Goal: Information Seeking & Learning: Learn about a topic

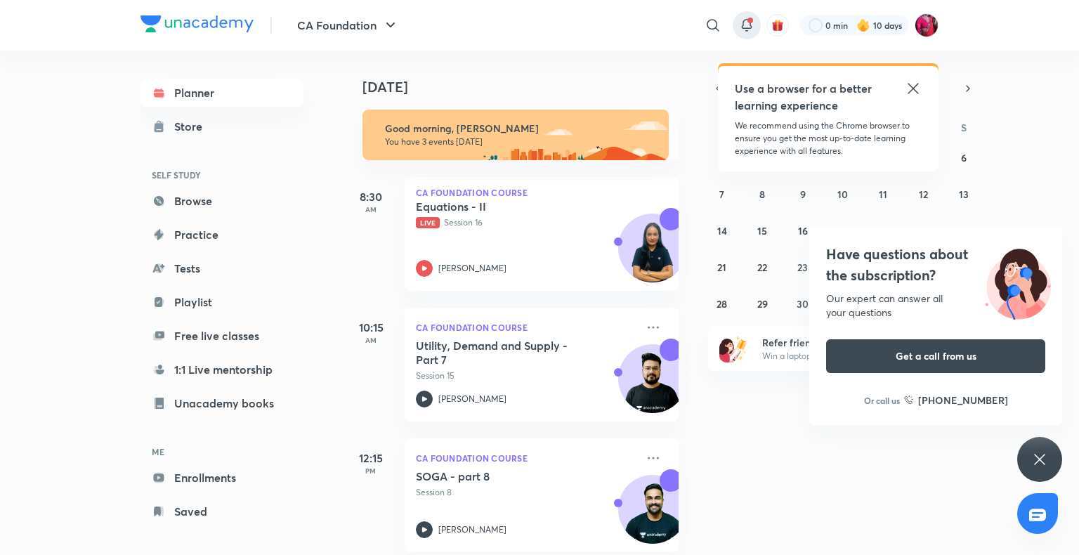
click at [750, 32] on icon at bounding box center [746, 25] width 17 height 17
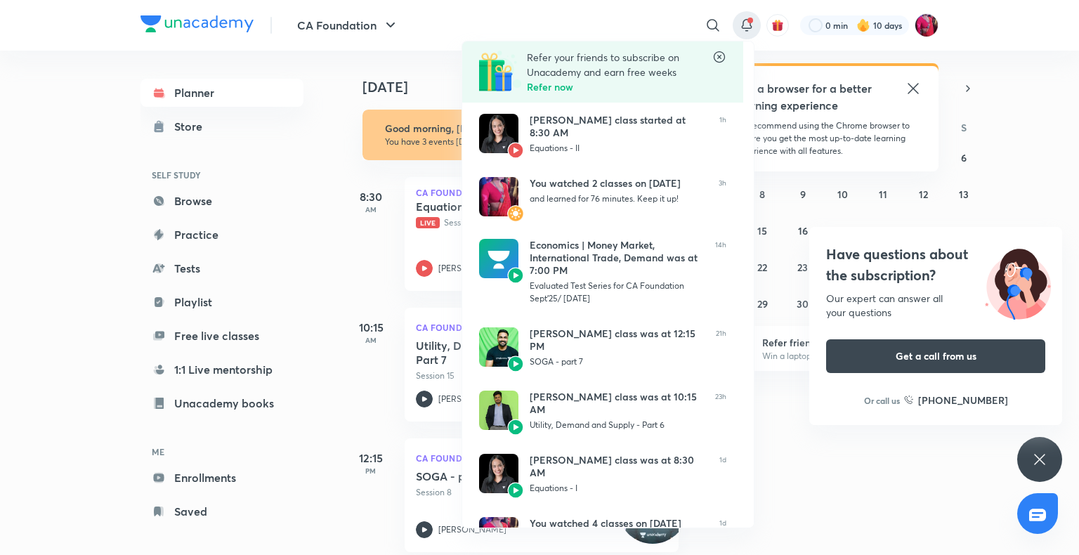
click at [911, 86] on div at bounding box center [539, 277] width 1079 height 555
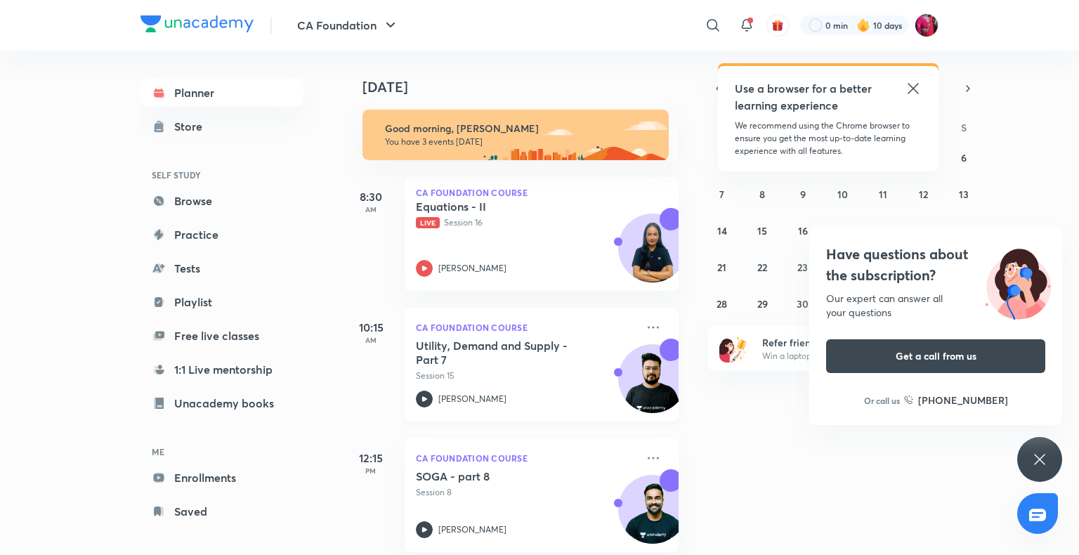
click at [498, 339] on h5 "Utility, Demand and Supply - Part 7" at bounding box center [503, 353] width 175 height 28
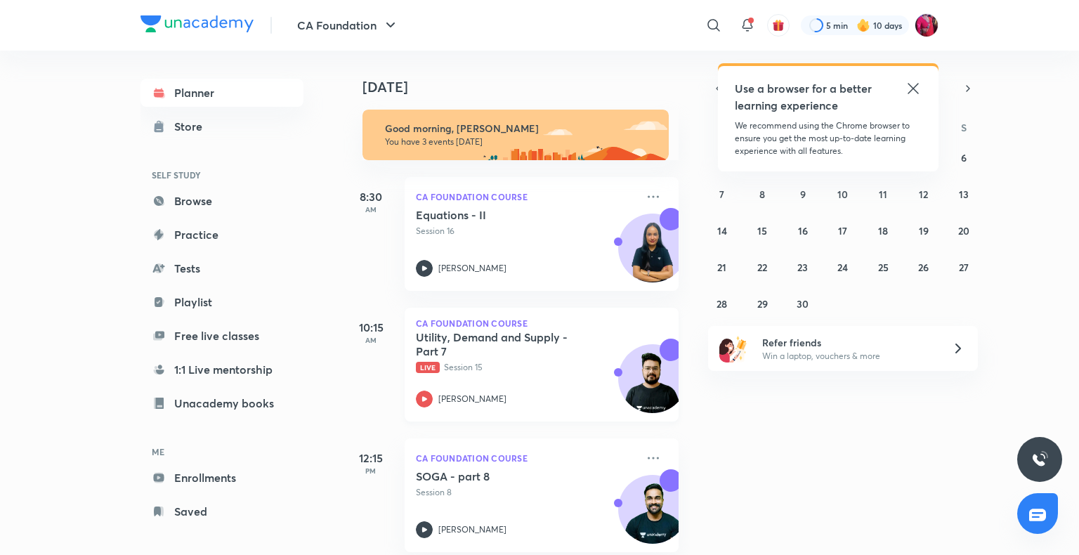
click at [460, 351] on h5 "Utility, Demand and Supply - Part 7" at bounding box center [503, 344] width 175 height 28
click at [237, 405] on link "Unacademy books" at bounding box center [222, 403] width 163 height 28
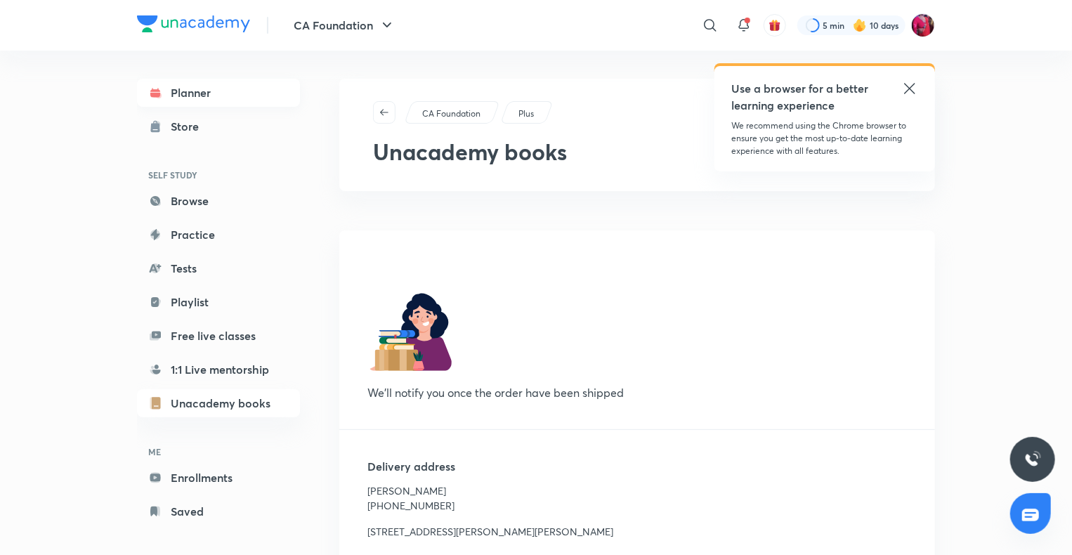
click at [203, 100] on link "Planner" at bounding box center [218, 93] width 163 height 28
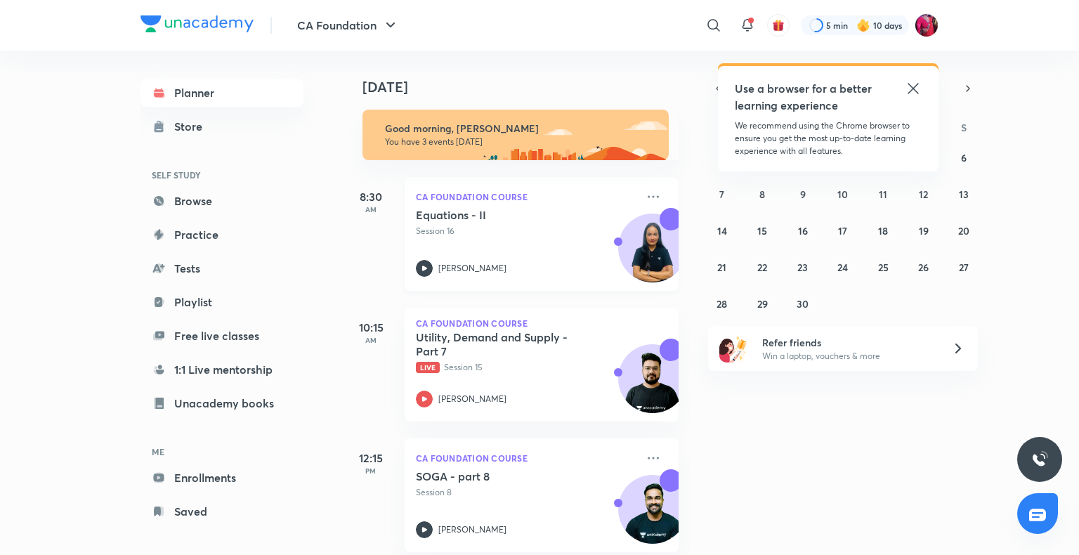
click at [420, 233] on p "Session 16" at bounding box center [526, 231] width 221 height 13
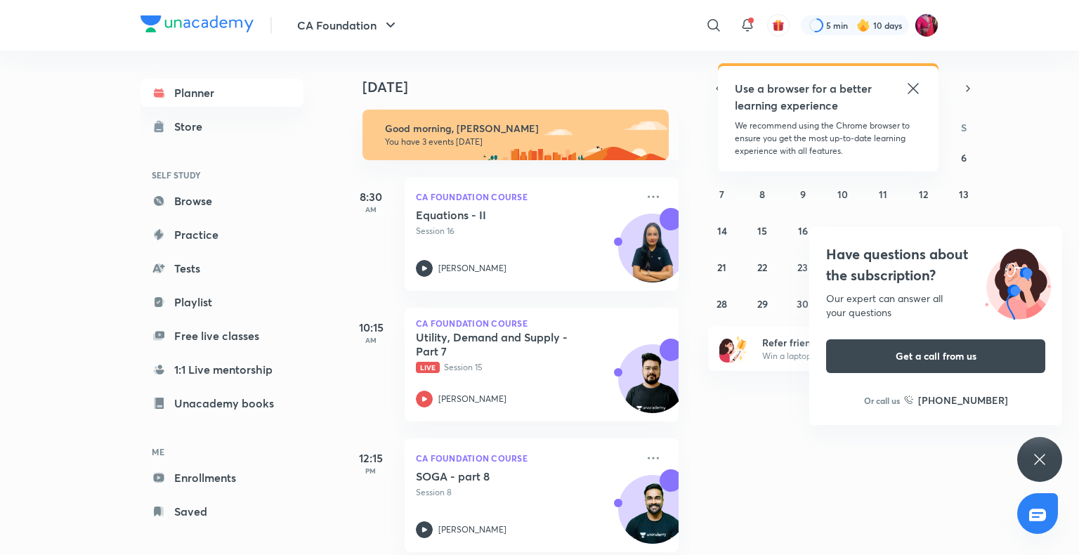
click at [916, 88] on icon at bounding box center [913, 88] width 17 height 17
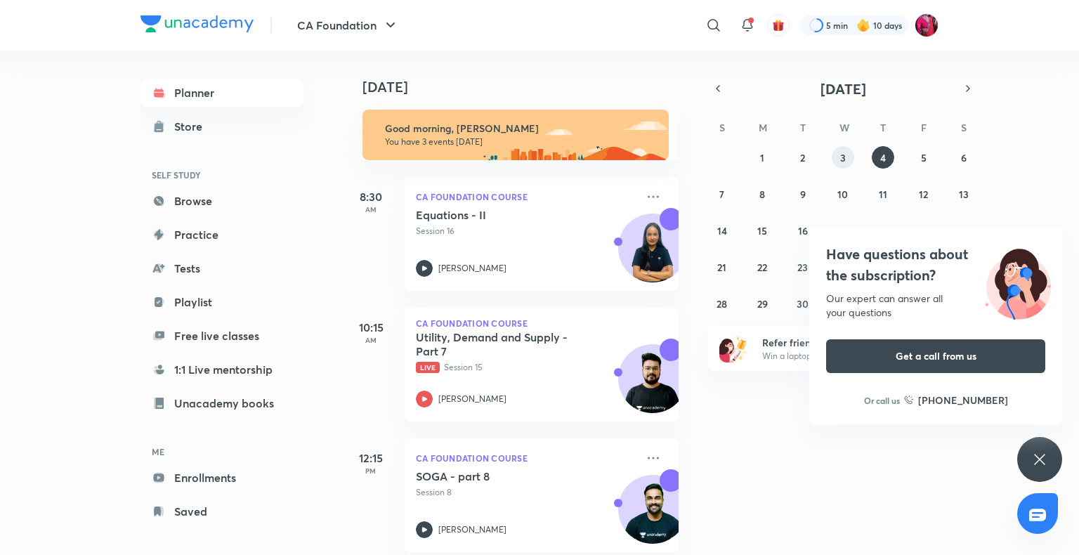
click at [841, 159] on abbr "3" at bounding box center [843, 157] width 6 height 13
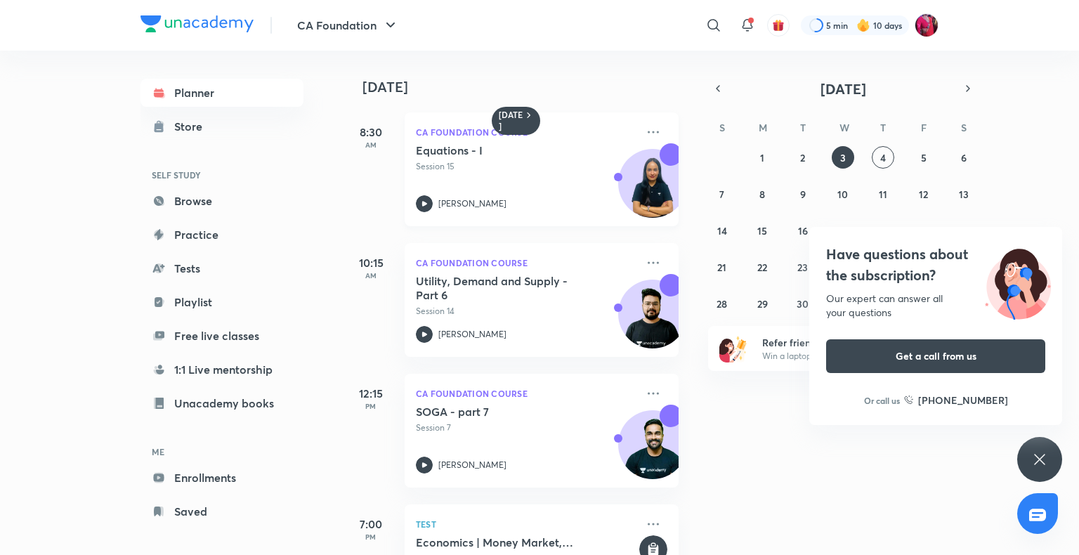
click at [528, 158] on div "Equations - I Session 15" at bounding box center [526, 158] width 221 height 30
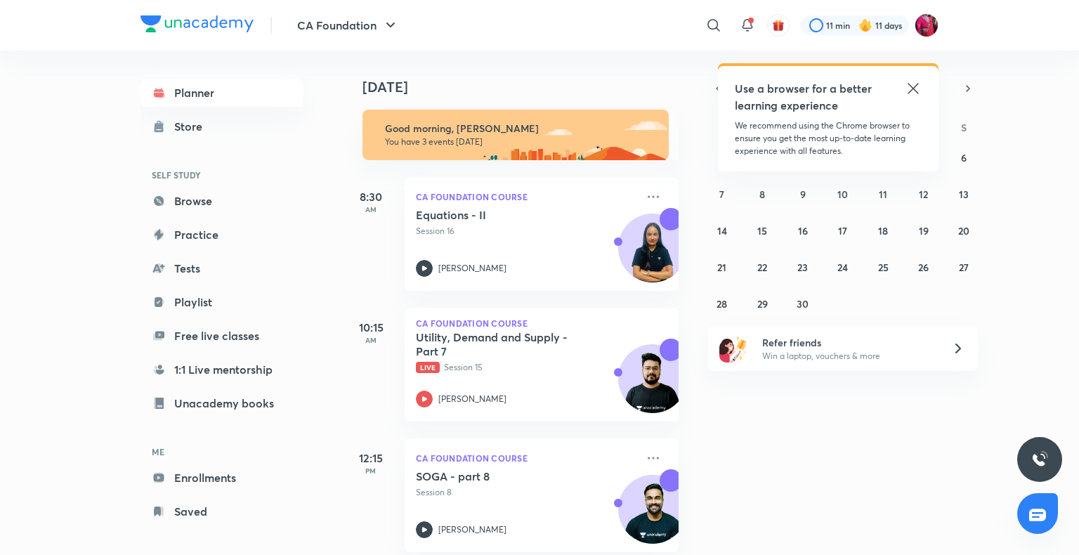
click at [917, 83] on icon at bounding box center [913, 88] width 17 height 17
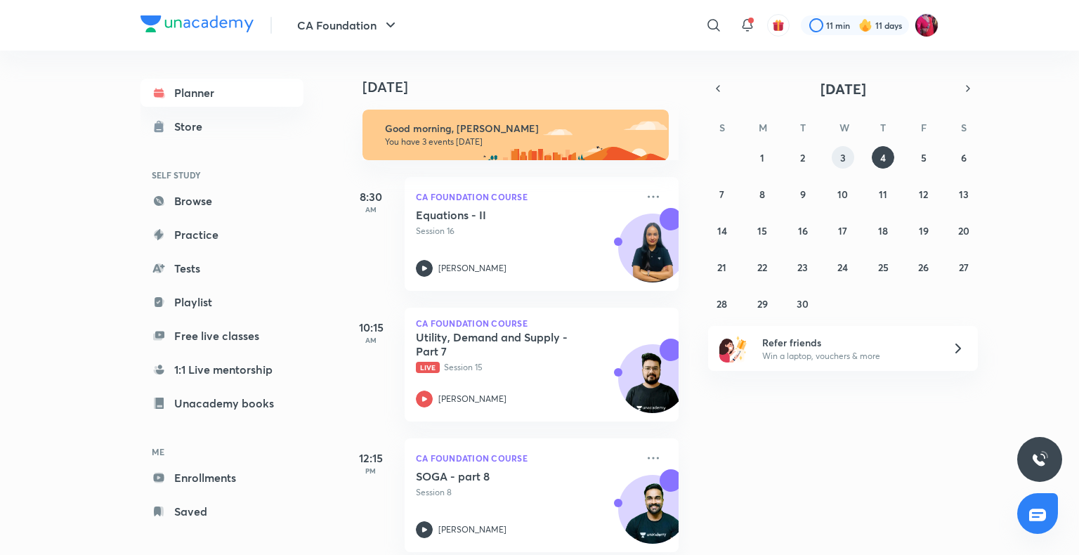
click at [841, 157] on abbr "3" at bounding box center [843, 157] width 6 height 13
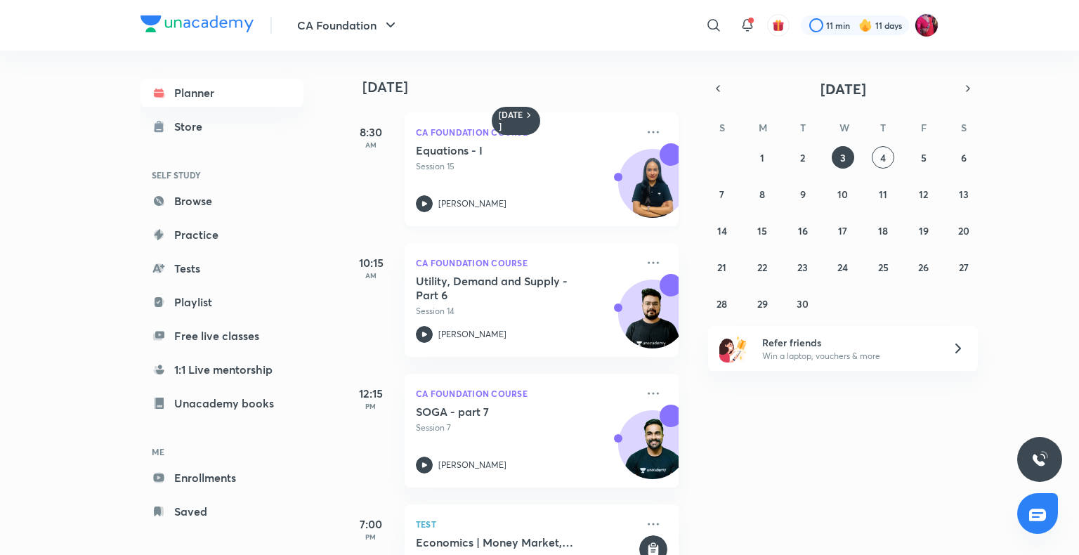
click at [430, 199] on icon at bounding box center [424, 203] width 17 height 17
